Goal: Check status

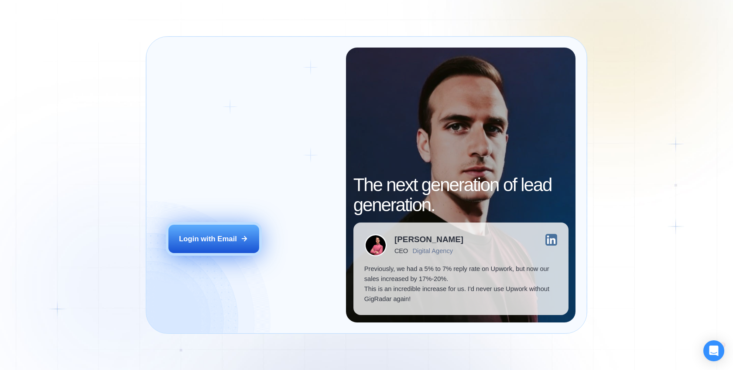
click at [206, 244] on button "Login with Email" at bounding box center [214, 239] width 91 height 28
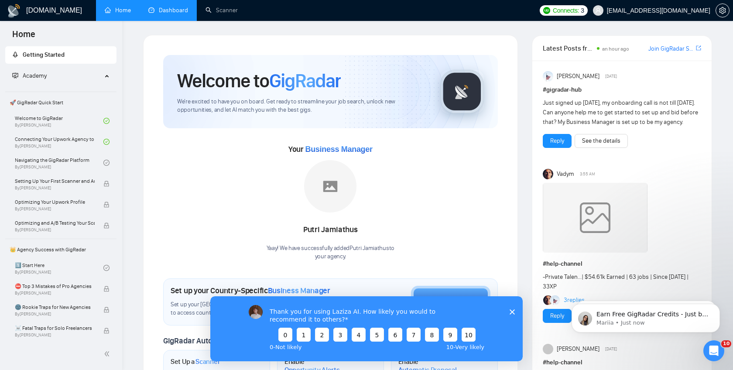
click at [168, 10] on link "Dashboard" at bounding box center [168, 10] width 40 height 7
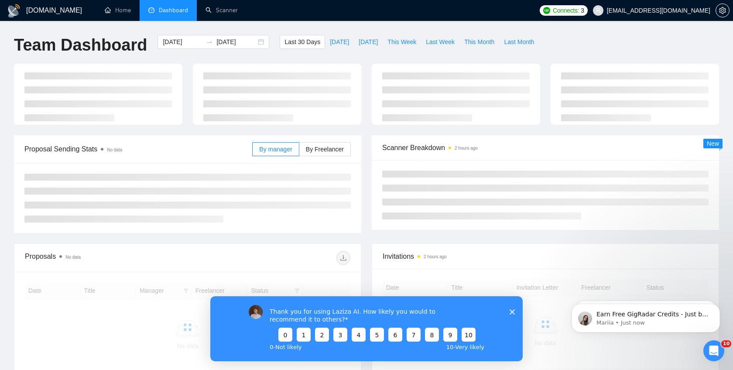
click at [513, 312] on polygon "Close survey" at bounding box center [512, 311] width 5 height 5
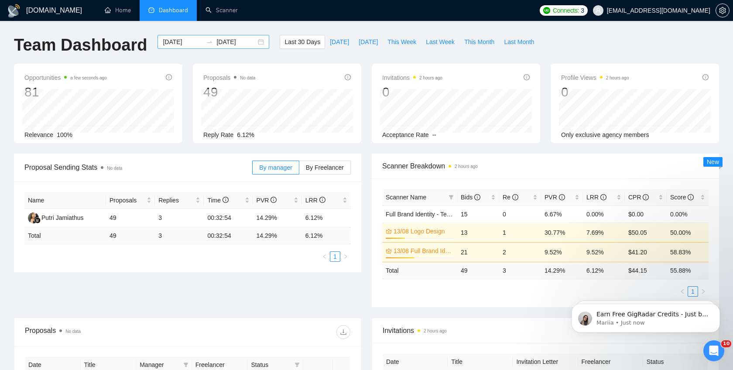
click at [176, 42] on input "[DATE]" at bounding box center [183, 42] width 40 height 10
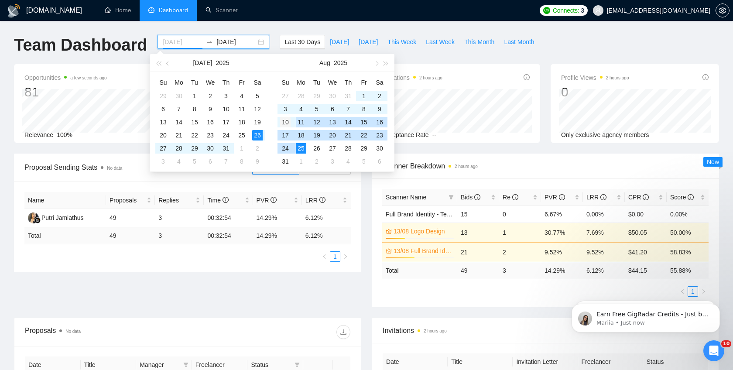
type input "[DATE]"
click at [287, 119] on div "10" at bounding box center [285, 122] width 10 height 10
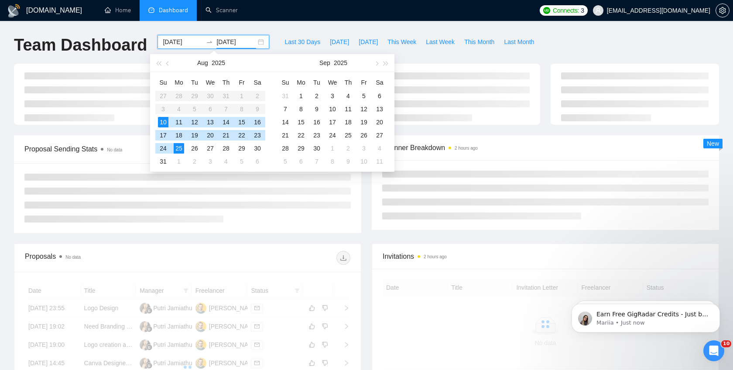
type input "[DATE]"
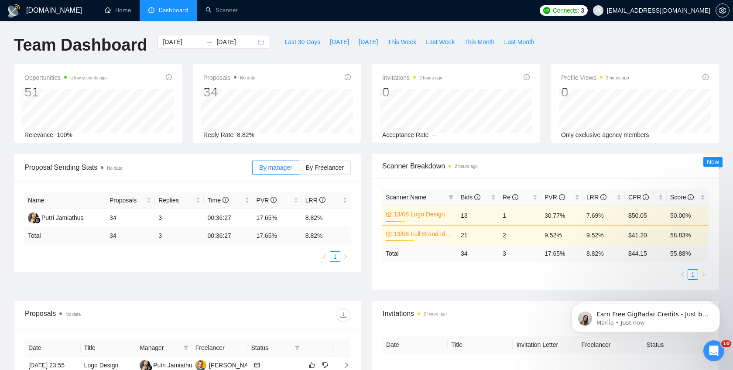
click at [264, 30] on div "[DOMAIN_NAME] Home Dashboard Scanner Connects: 3 [EMAIL_ADDRESS][DOMAIN_NAME] T…" at bounding box center [366, 323] width 733 height 646
click at [717, 308] on icon "Dismiss notification" at bounding box center [718, 306] width 5 height 5
click at [717, 307] on icon "Dismiss notification" at bounding box center [718, 306] width 5 height 5
